Goal: Task Accomplishment & Management: Use online tool/utility

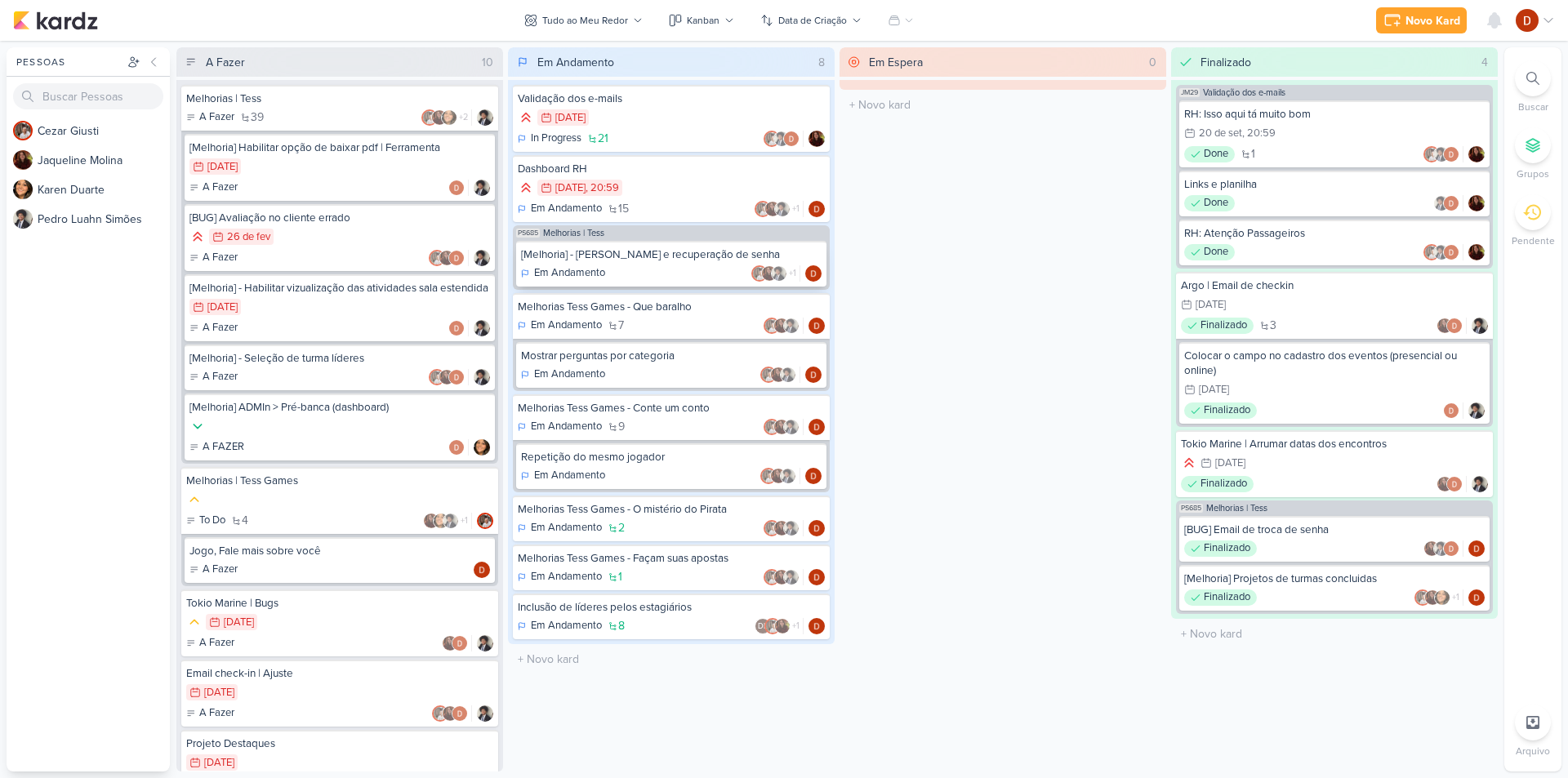
click at [647, 262] on div "[Melhoria] - [PERSON_NAME] e recuperação de senha Em Andamento +1" at bounding box center [670, 263] width 310 height 46
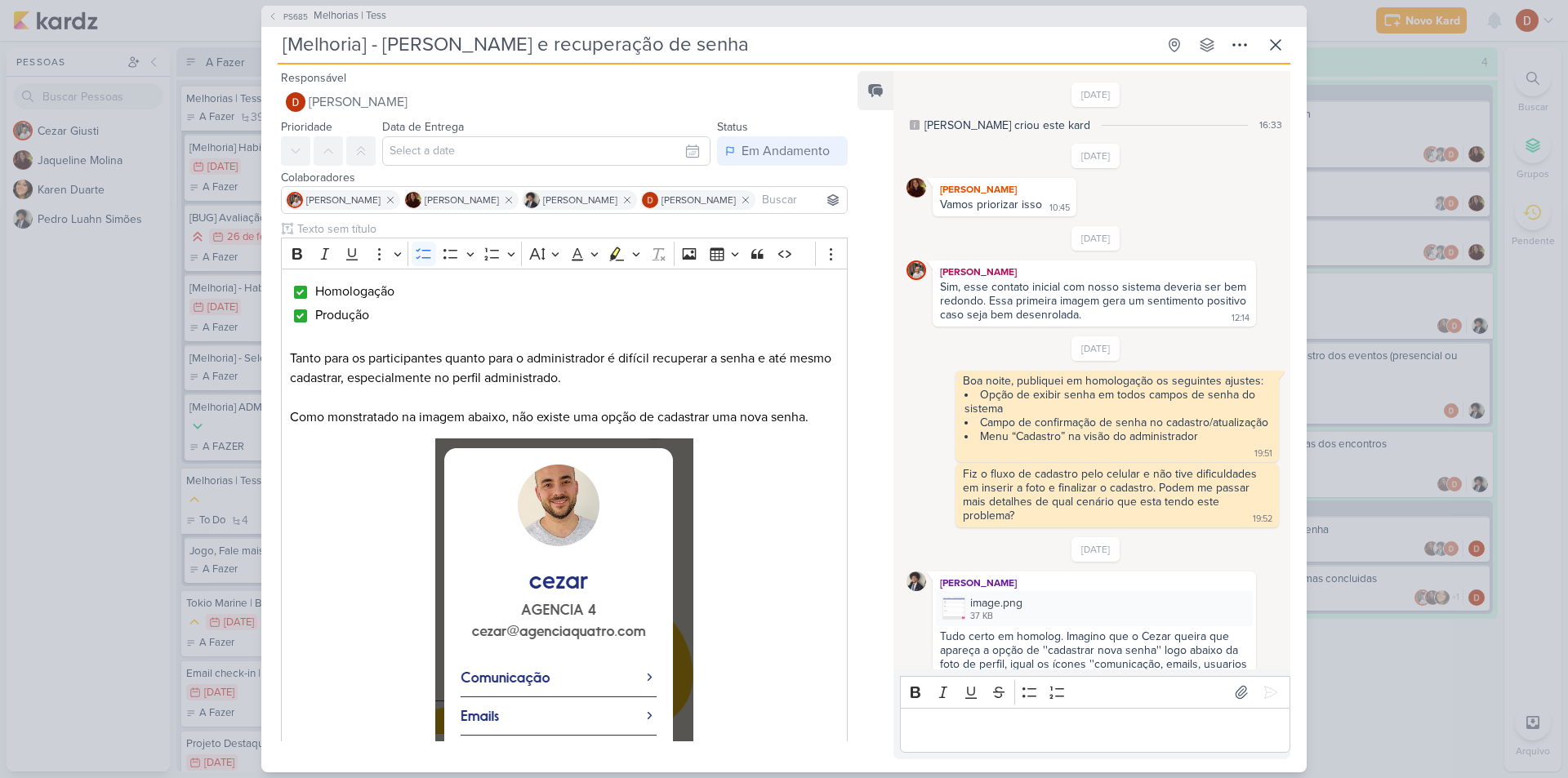
scroll to position [847, 0]
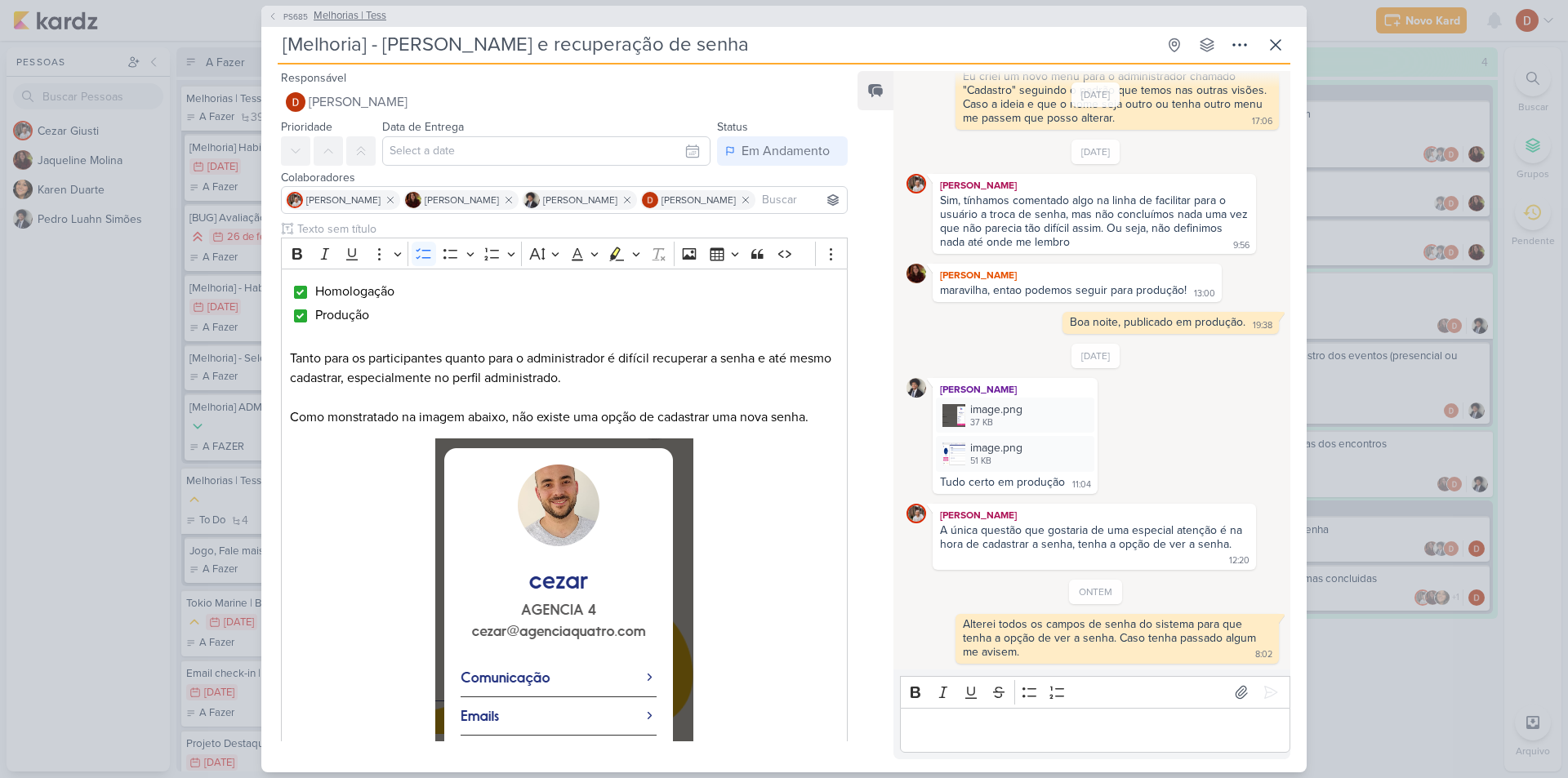
click at [293, 16] on span "PS685" at bounding box center [295, 16] width 29 height 12
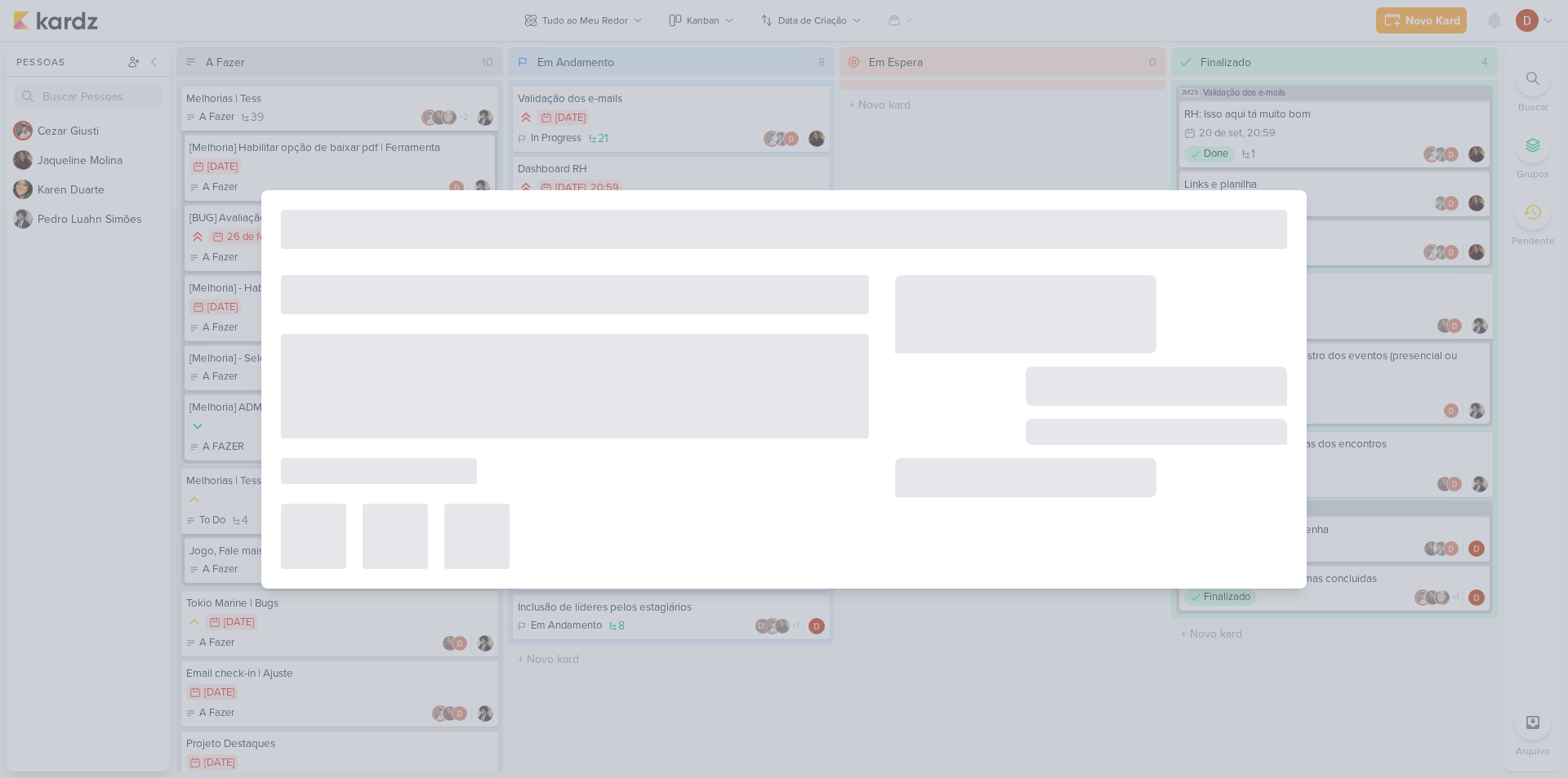
type input "Melhorias | Tess"
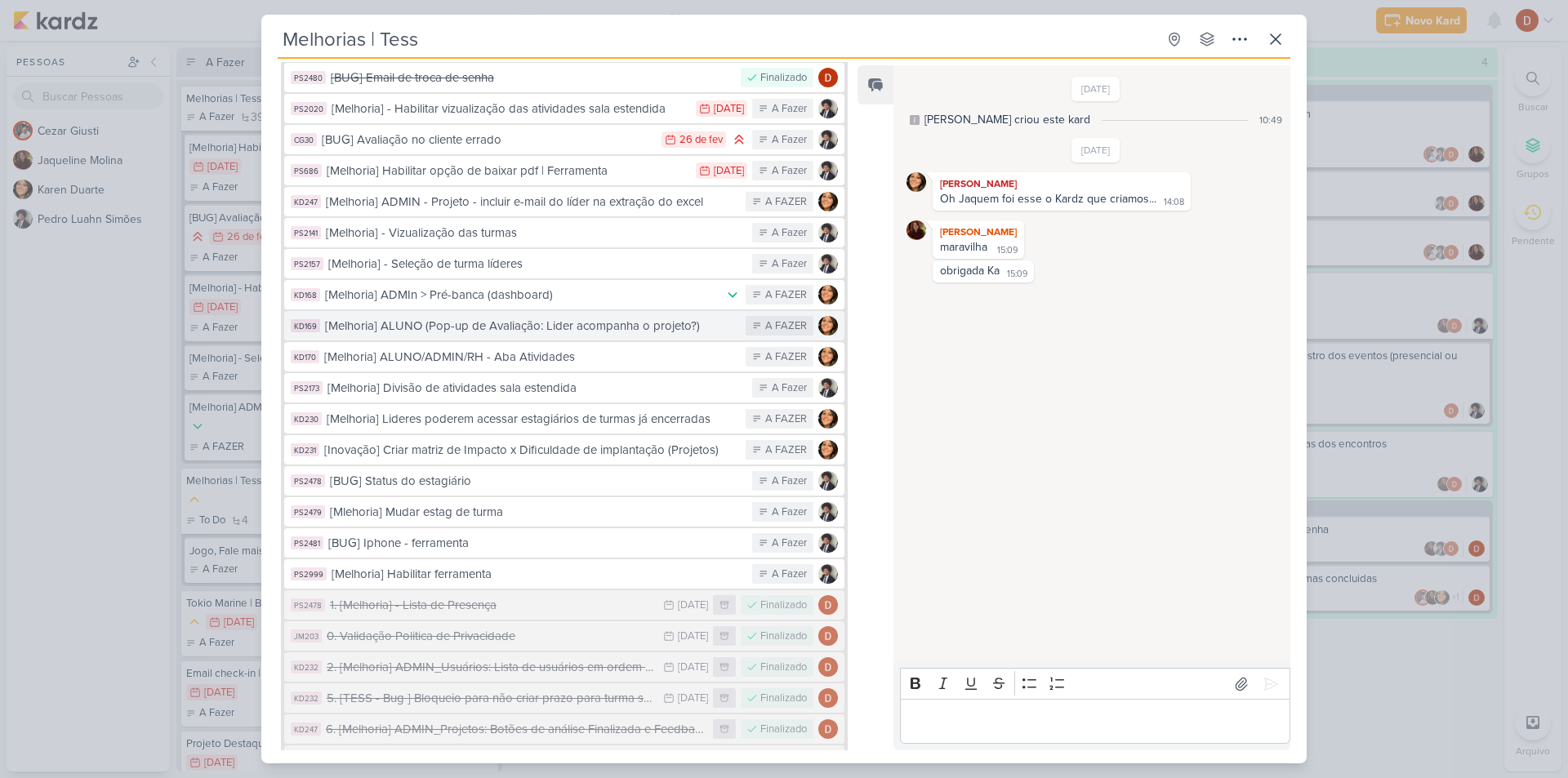
scroll to position [197, 0]
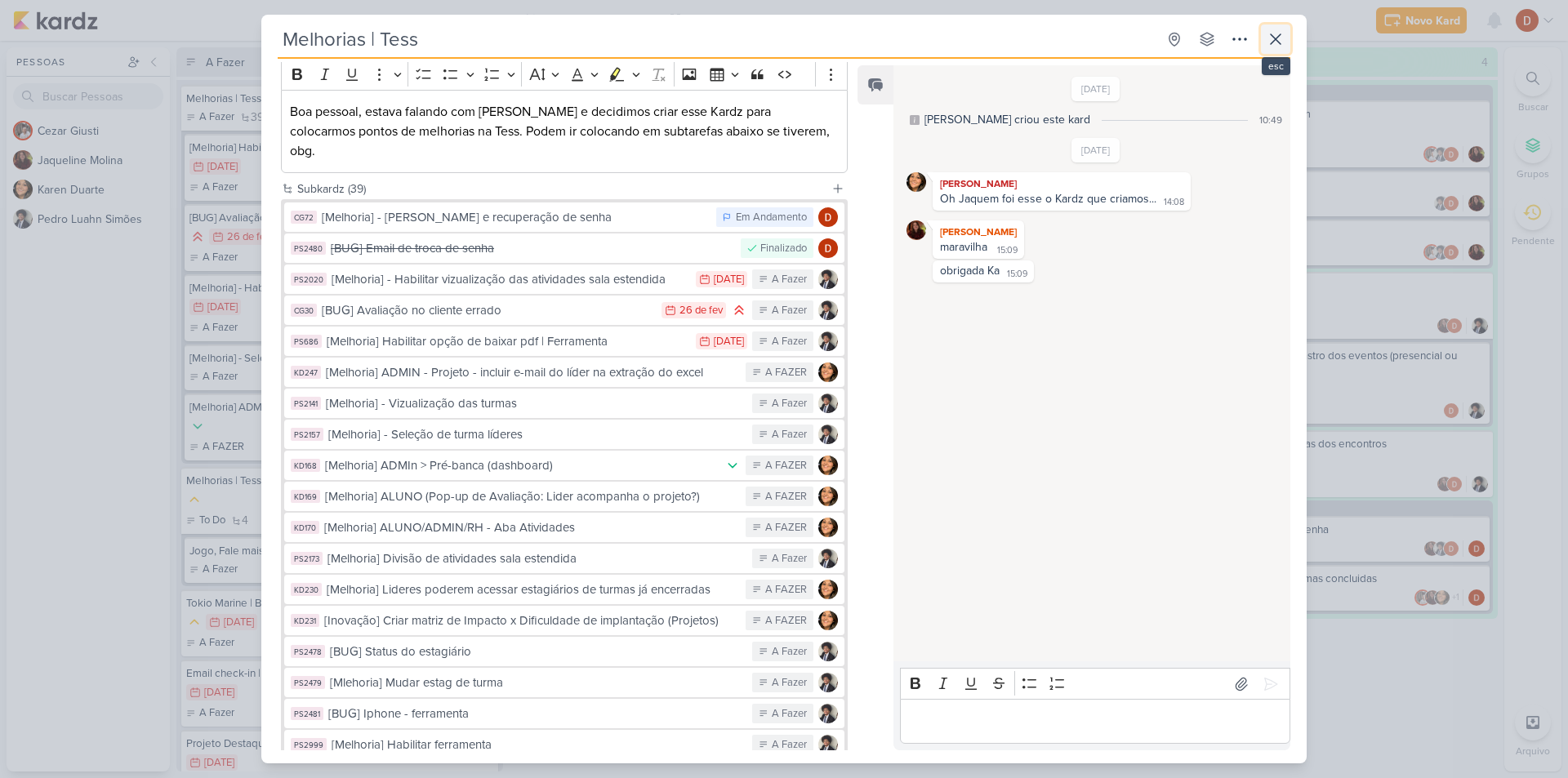
click at [1286, 53] on button at bounding box center [1276, 39] width 29 height 29
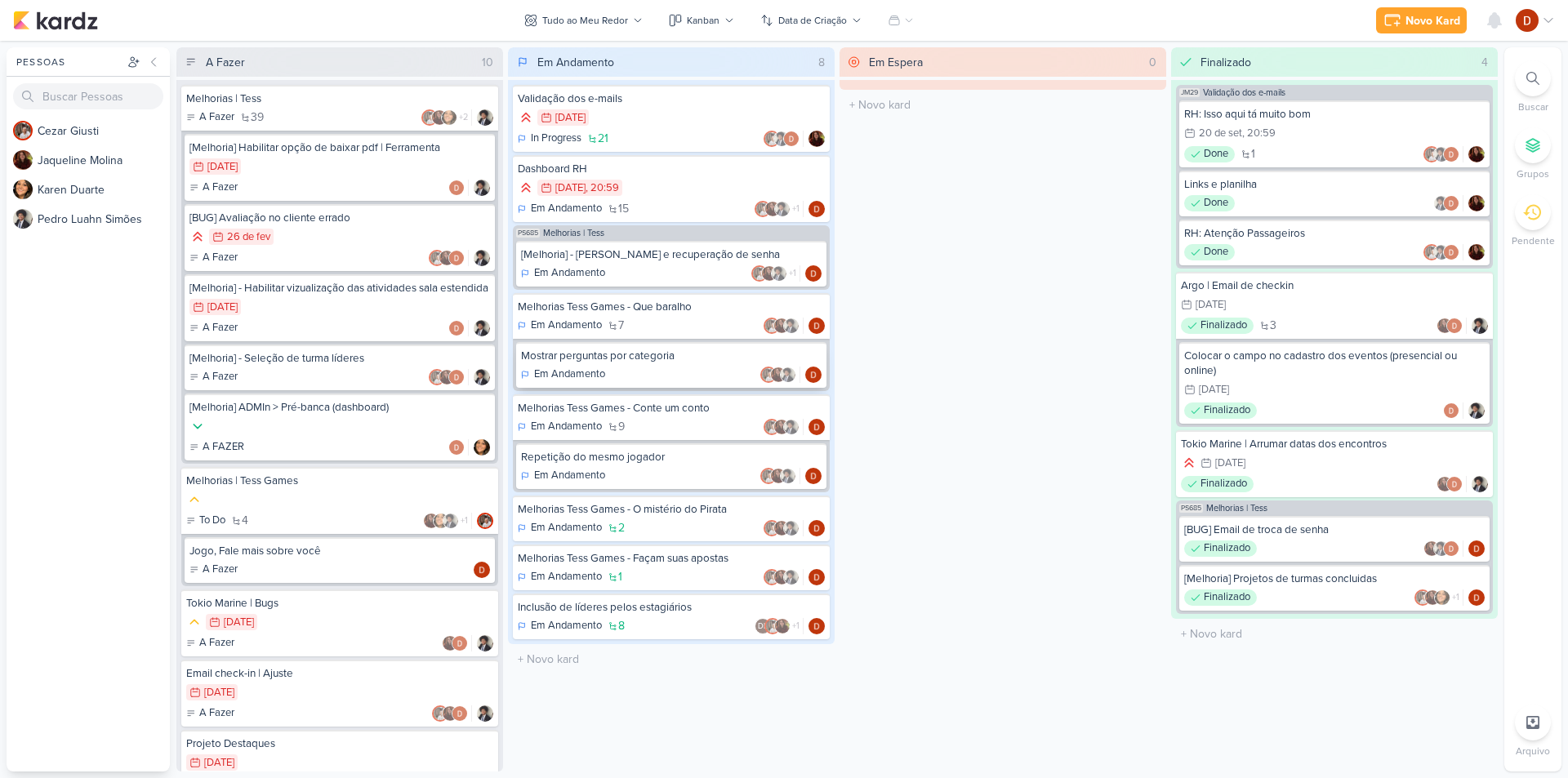
click at [652, 357] on div "Mostrar perguntas por categoria" at bounding box center [671, 356] width 301 height 15
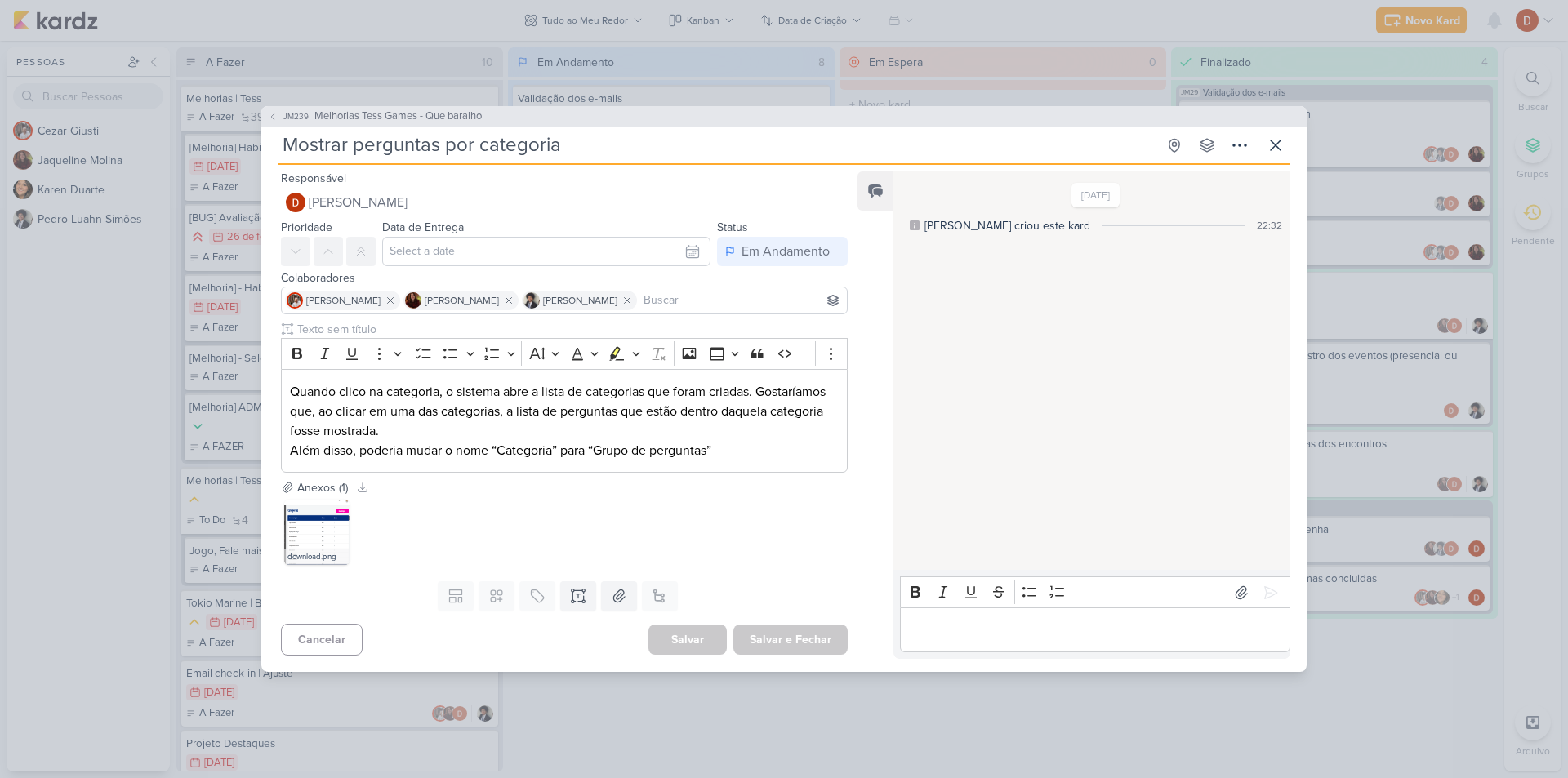
click at [974, 636] on p "Editor editing area: main" at bounding box center [1095, 629] width 373 height 20
click at [886, 357] on div "Feed Solte o email para atrelar ao kard" at bounding box center [876, 415] width 36 height 487
click at [282, 117] on span "JM239" at bounding box center [295, 117] width 30 height 12
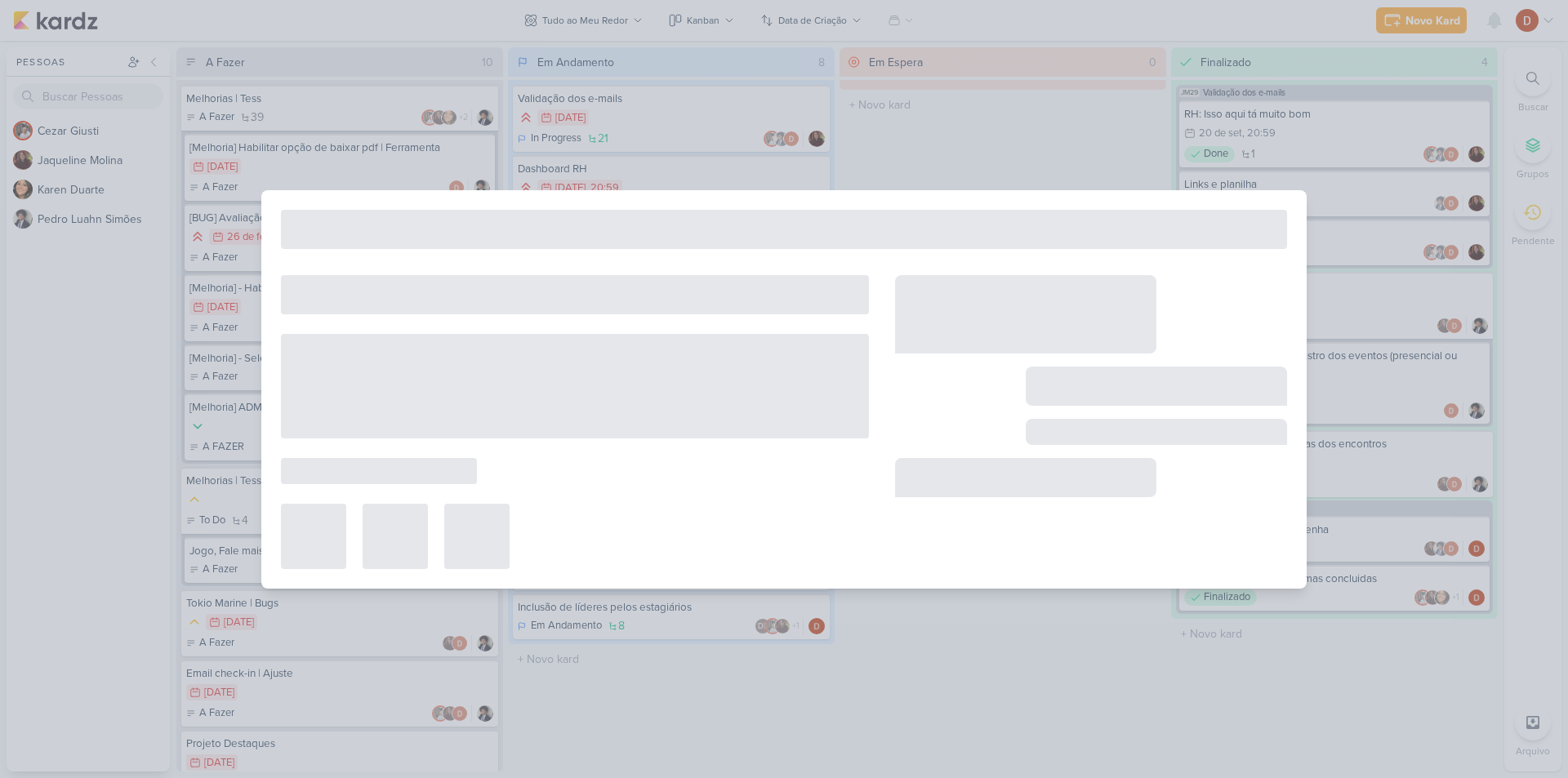
type input "Melhorias Tess Games - Que baralho"
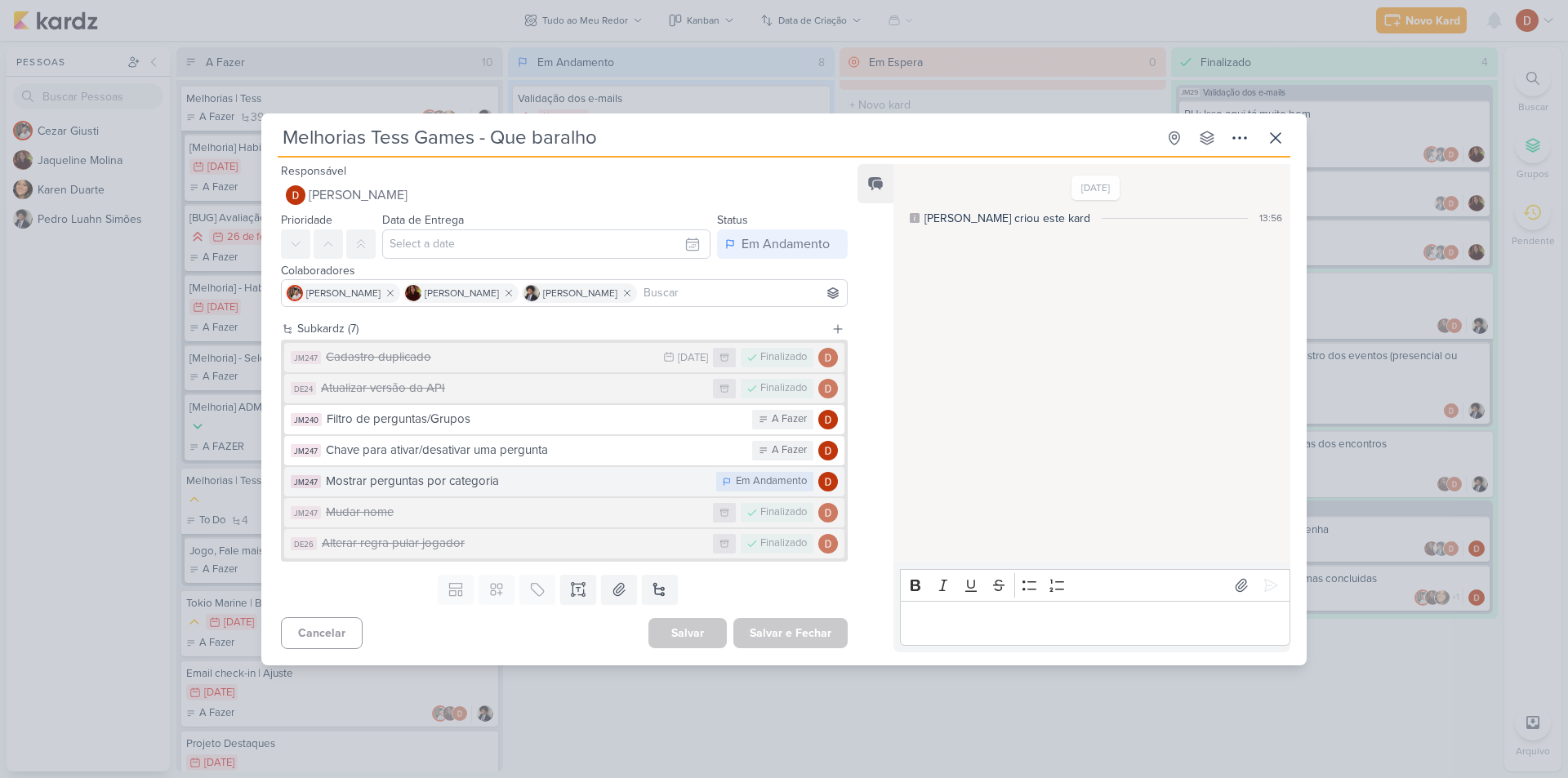
click at [644, 483] on div "Mostrar perguntas por categoria" at bounding box center [517, 481] width 382 height 19
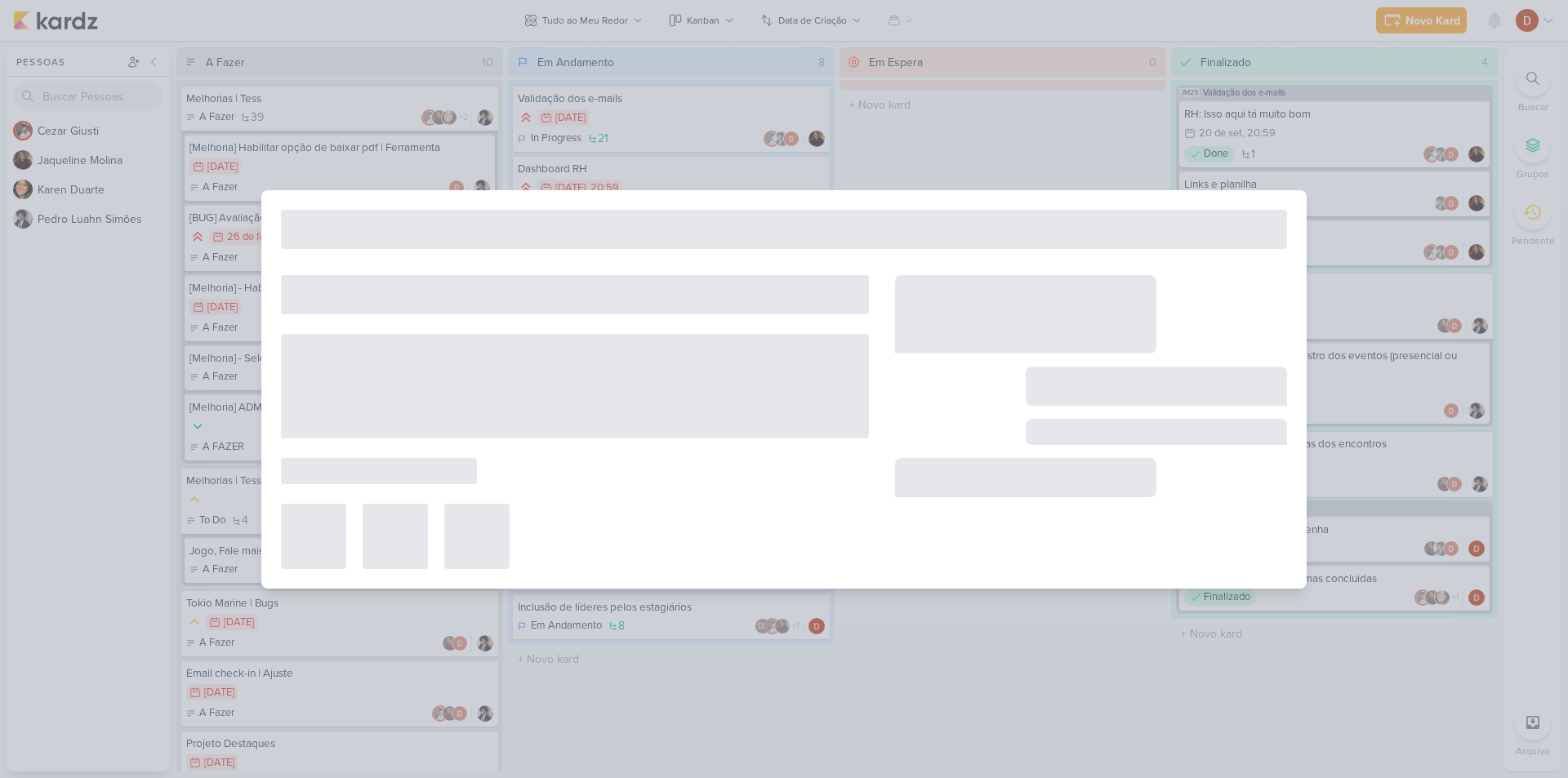
type input "Mostrar perguntas por categoria"
